Goal: Task Accomplishment & Management: Complete application form

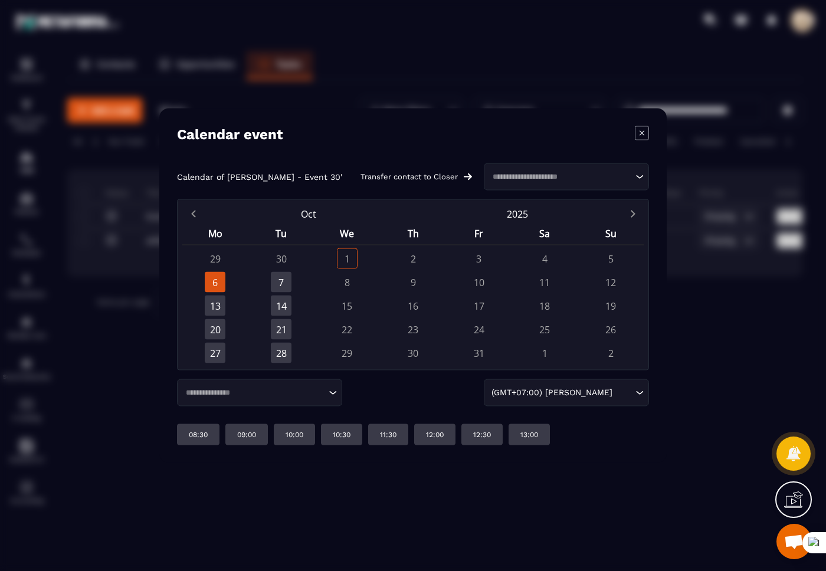
click at [638, 133] on icon "Modal window" at bounding box center [642, 133] width 14 height 14
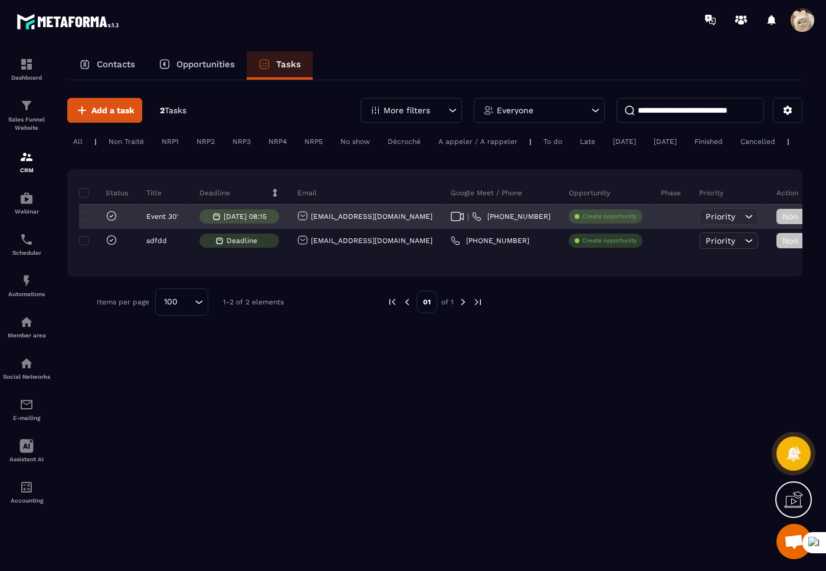
click at [587, 221] on div "Create opportunity" at bounding box center [606, 216] width 74 height 14
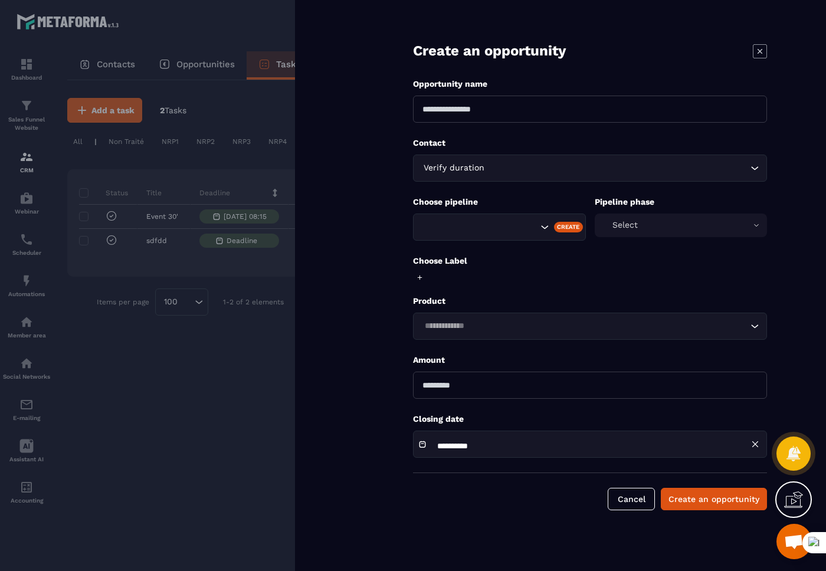
click at [508, 370] on div "Amount" at bounding box center [590, 377] width 354 height 44
click at [506, 386] on input "number" at bounding box center [590, 385] width 354 height 27
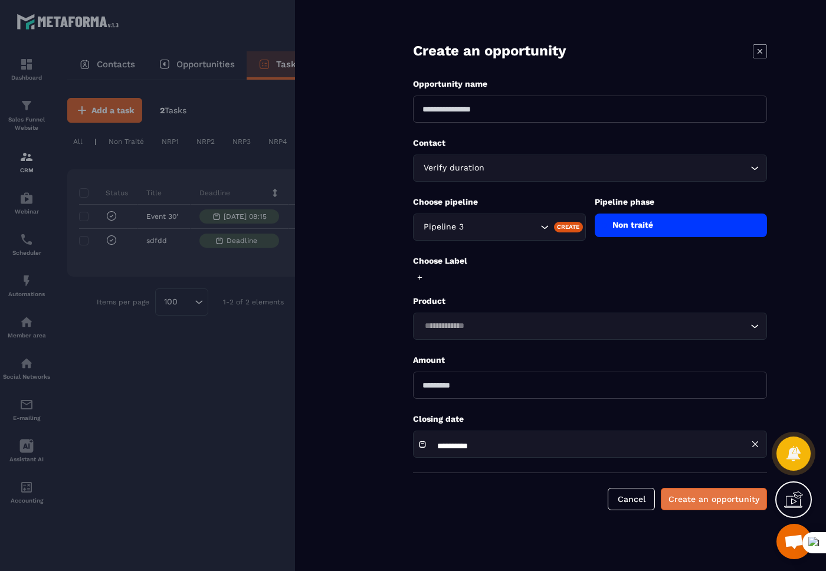
type input "***"
click at [687, 504] on button "Create an opportunity" at bounding box center [714, 499] width 106 height 22
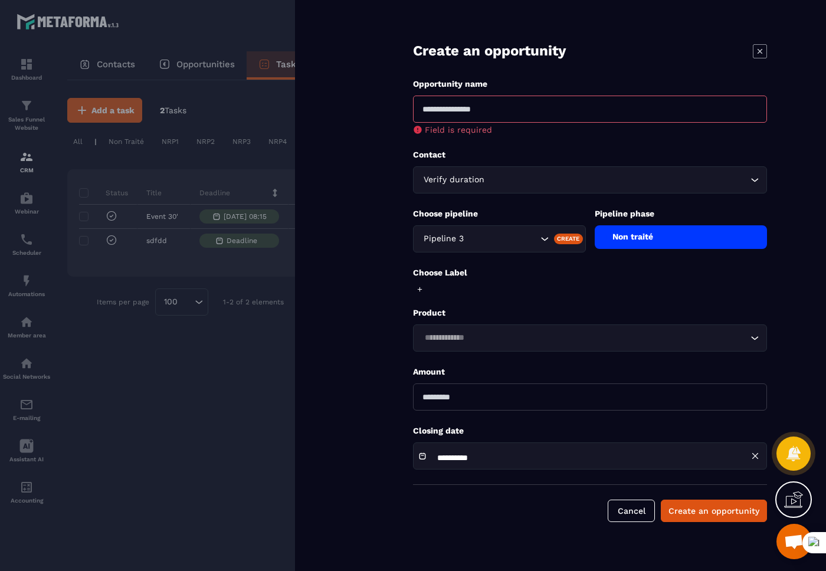
click at [497, 113] on input at bounding box center [590, 109] width 354 height 27
type input "*******"
click at [694, 502] on button "Create an opportunity" at bounding box center [714, 511] width 106 height 22
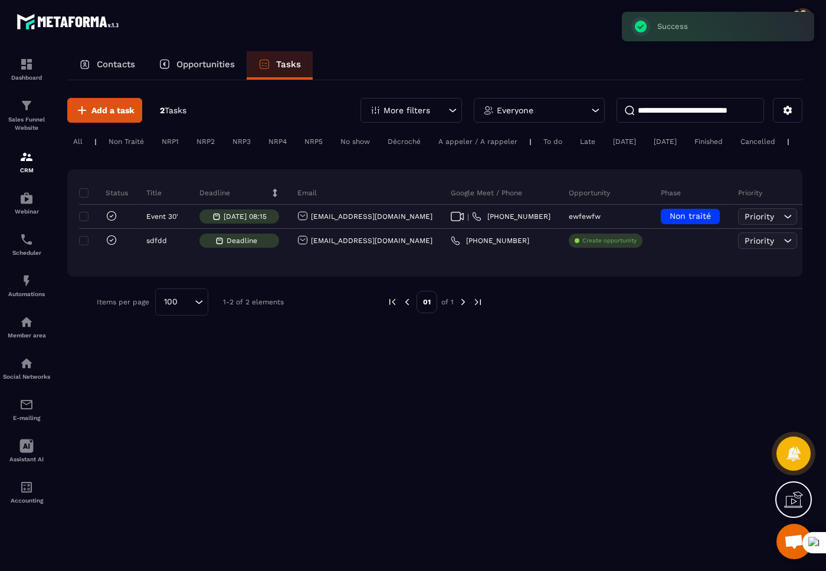
click at [201, 71] on div "Opportunities" at bounding box center [197, 65] width 100 height 28
click at [205, 66] on p "Opportunities" at bounding box center [205, 64] width 58 height 11
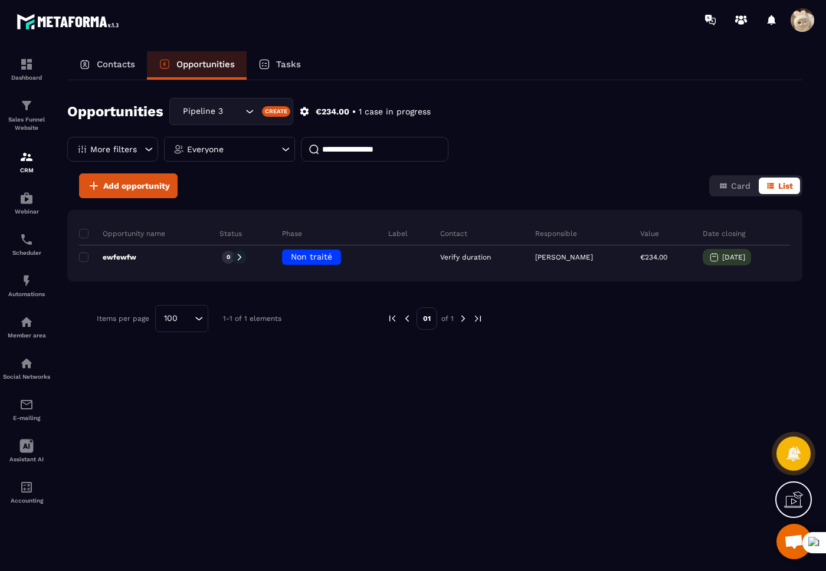
click at [801, 27] on span at bounding box center [802, 20] width 24 height 24
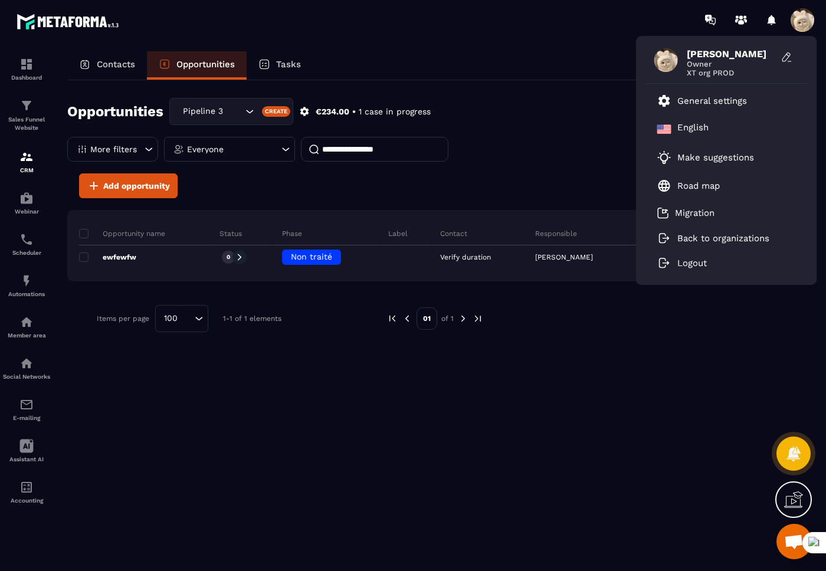
click at [478, 66] on div "Contacts Opportunities Tasks" at bounding box center [434, 65] width 735 height 28
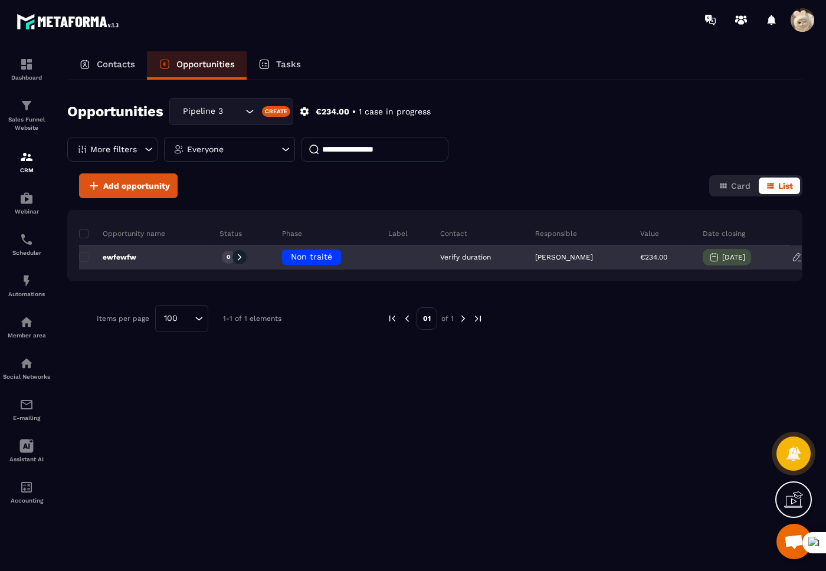
click at [127, 257] on p "ewfewfw" at bounding box center [107, 256] width 57 height 9
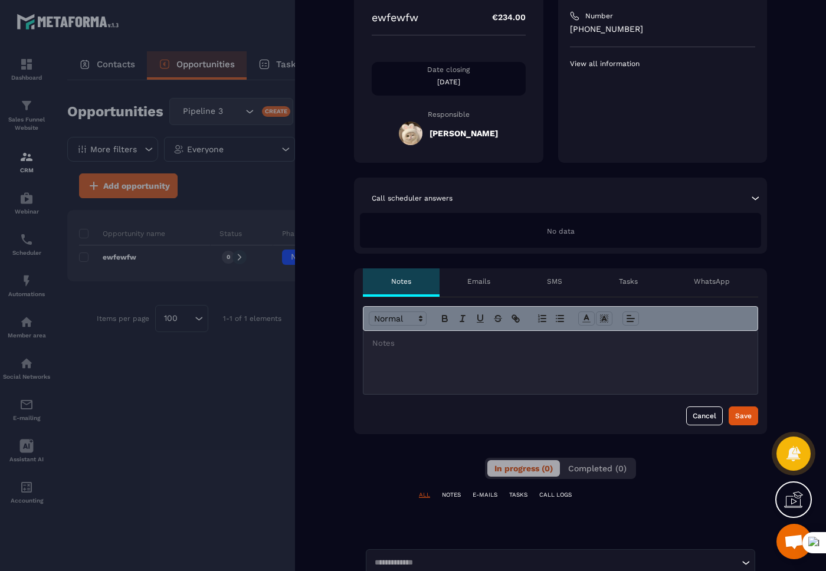
scroll to position [51, 0]
